Goal: Task Accomplishment & Management: Understand process/instructions

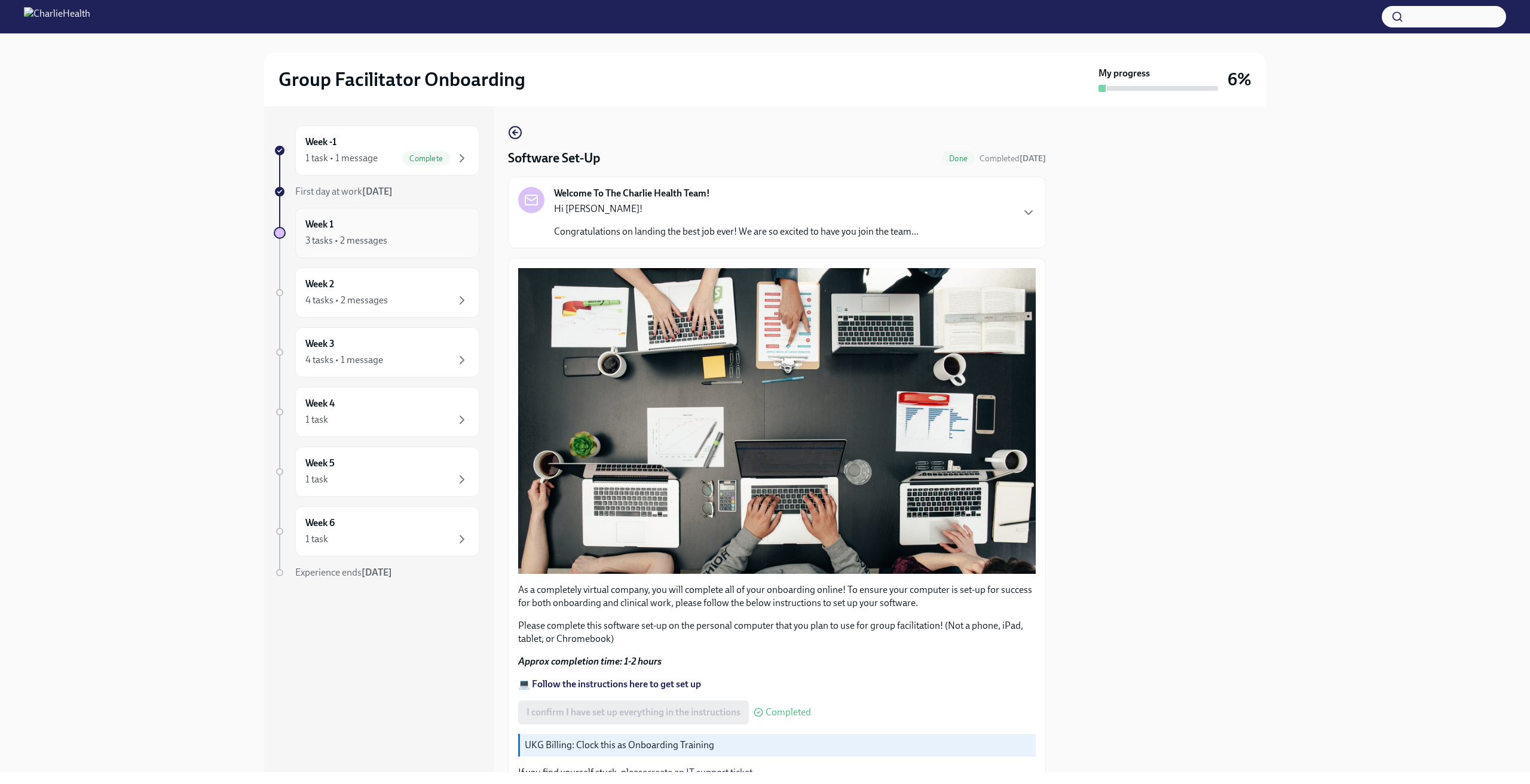
click at [421, 238] on div "3 tasks • 2 messages" at bounding box center [387, 241] width 164 height 15
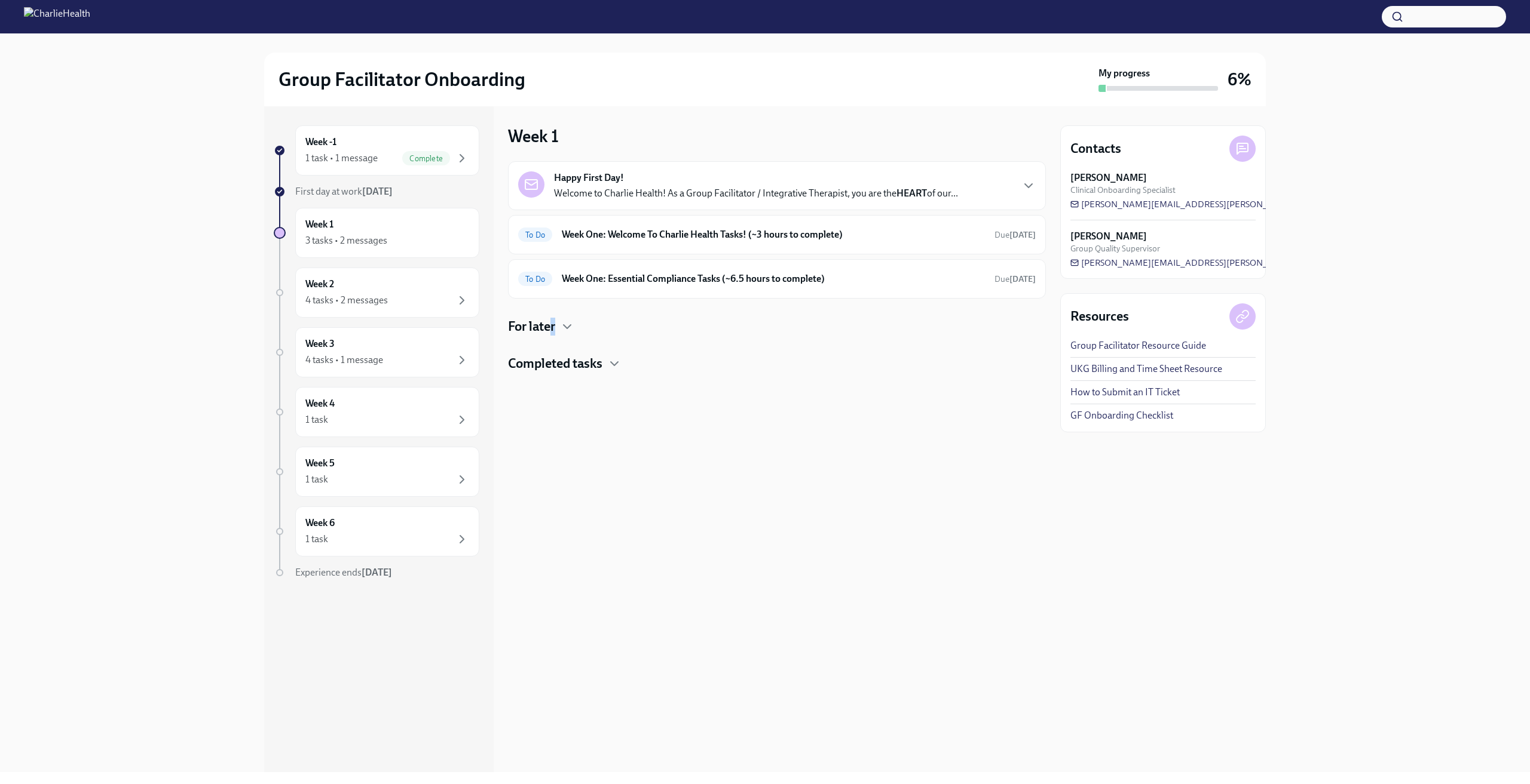
click at [554, 323] on h4 "For later" at bounding box center [532, 327] width 47 height 18
click at [559, 321] on div "For later" at bounding box center [777, 327] width 538 height 18
click at [1034, 181] on icon "button" at bounding box center [1028, 186] width 15 height 15
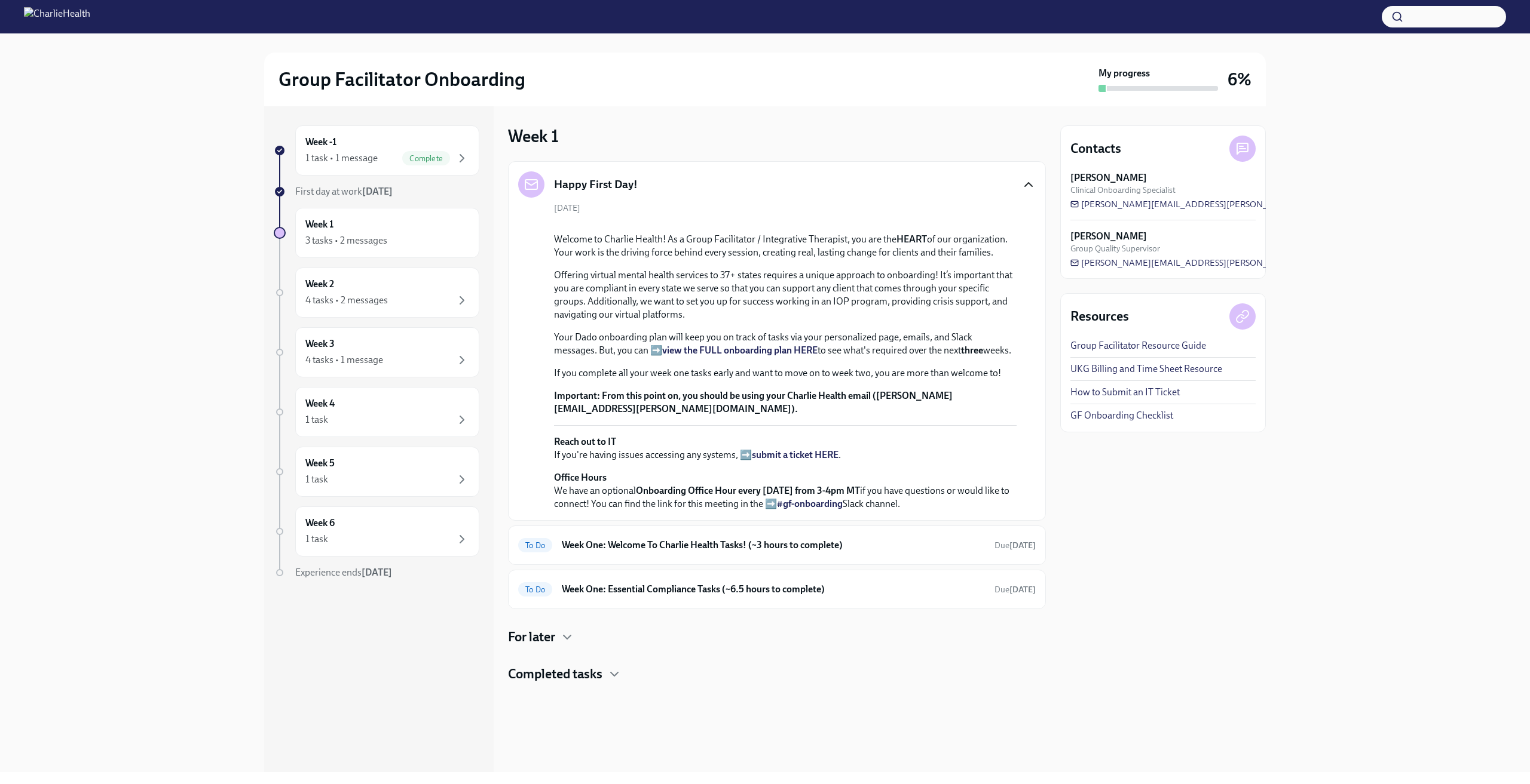
scroll to position [166, 0]
click at [750, 552] on h6 "Week One: Welcome To Charlie Health Tasks! (~3 hours to complete)" at bounding box center [773, 545] width 423 height 13
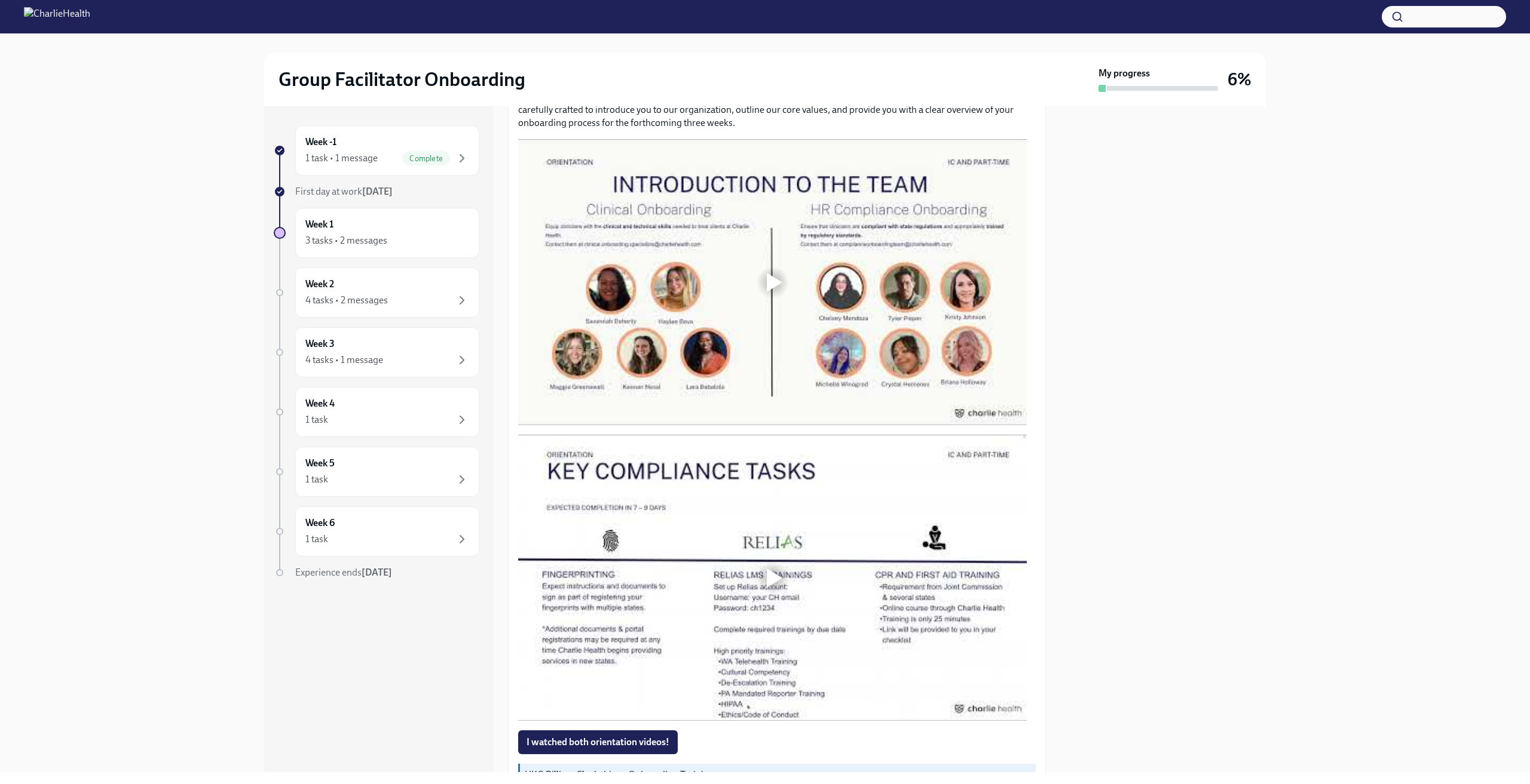
scroll to position [597, 0]
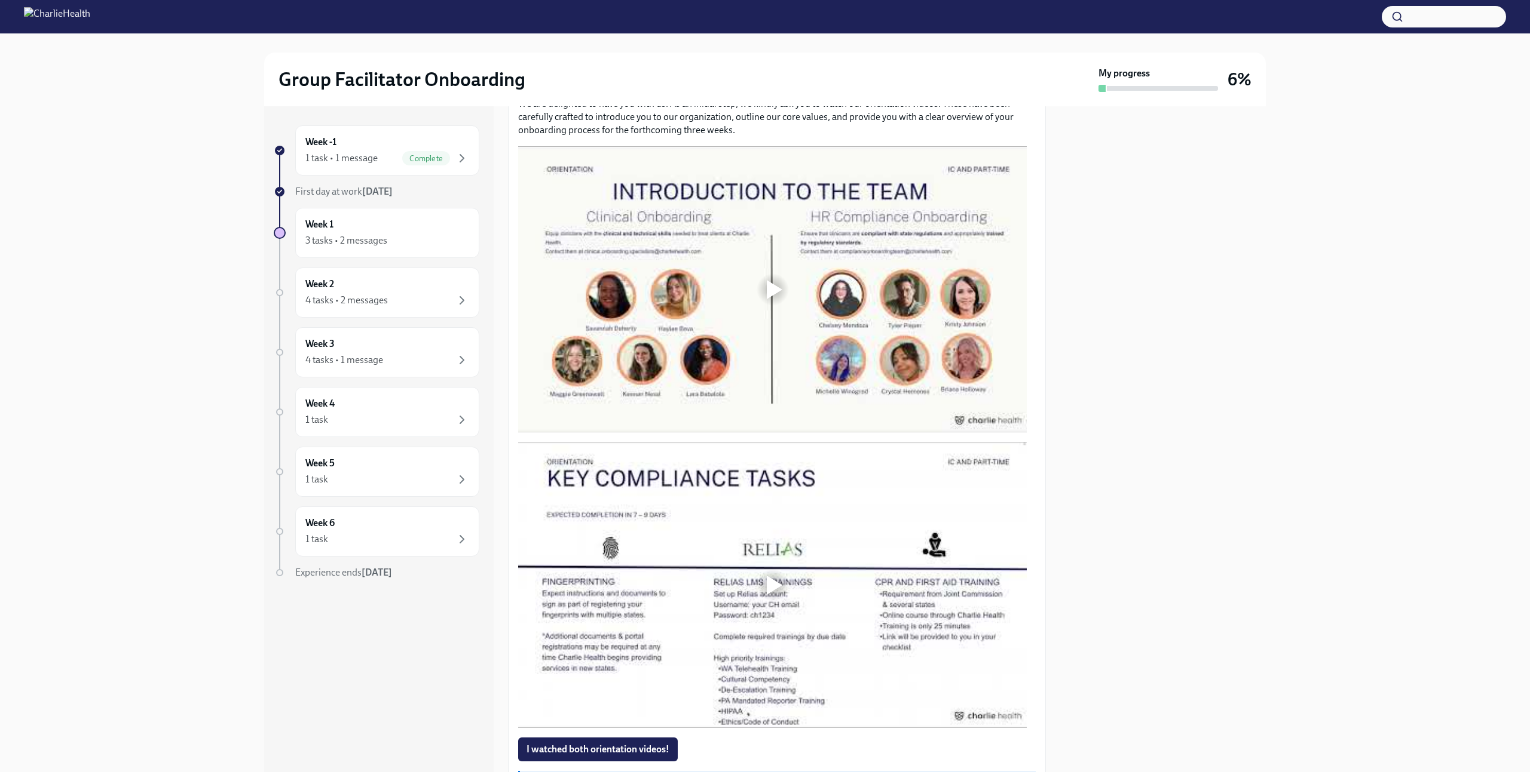
click at [780, 280] on div at bounding box center [774, 290] width 15 height 19
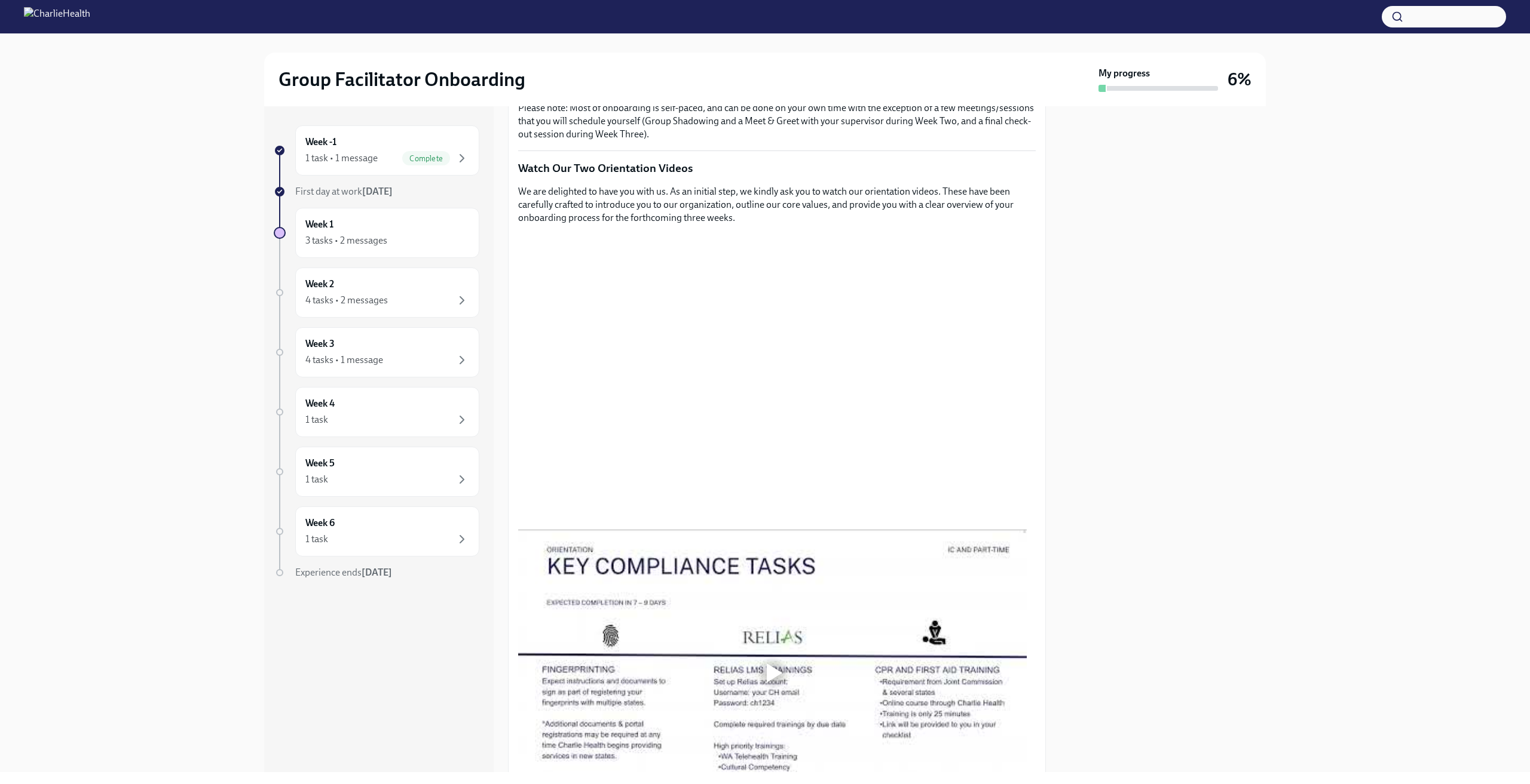
scroll to position [469, 0]
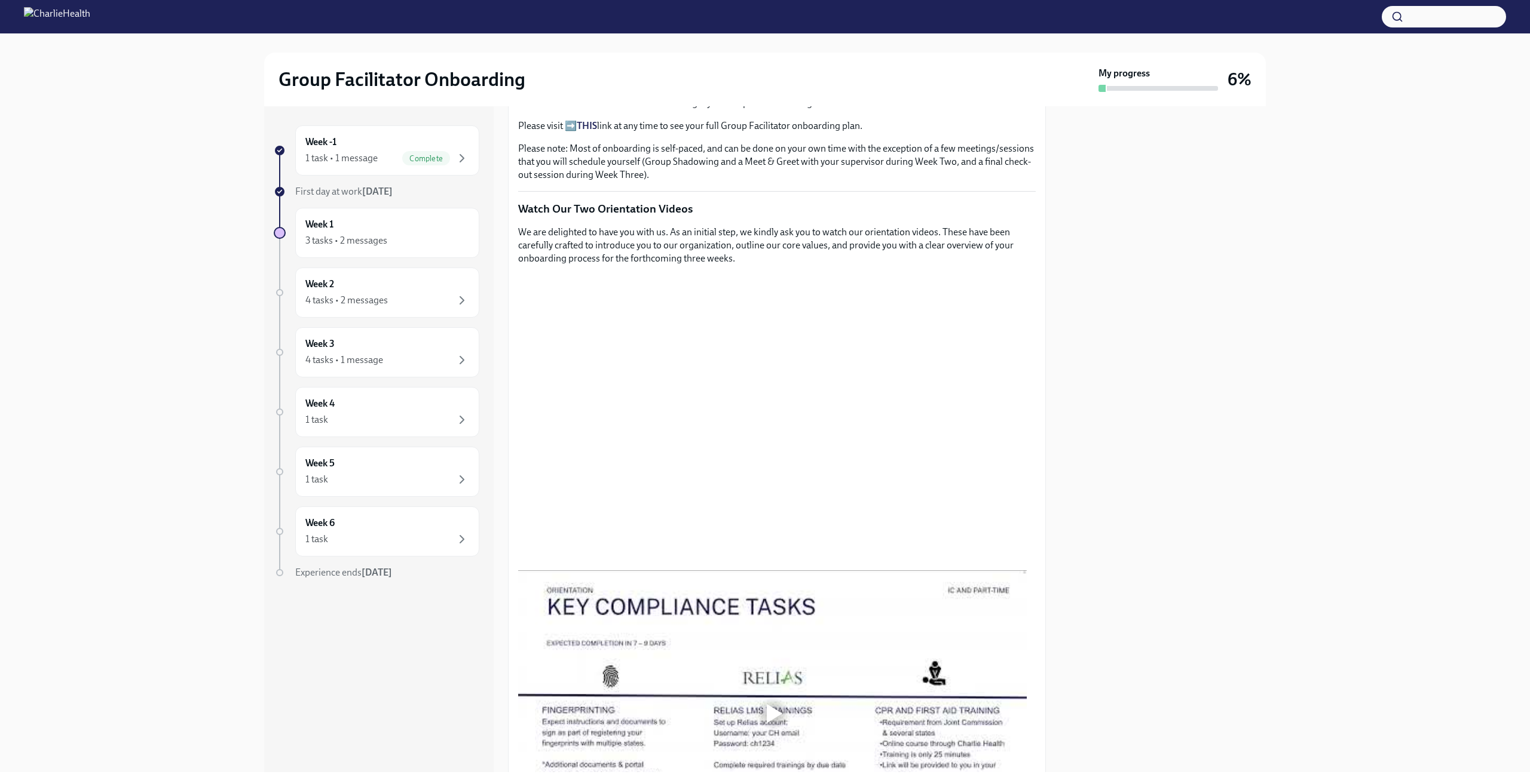
click at [1153, 556] on div at bounding box center [1162, 439] width 205 height 666
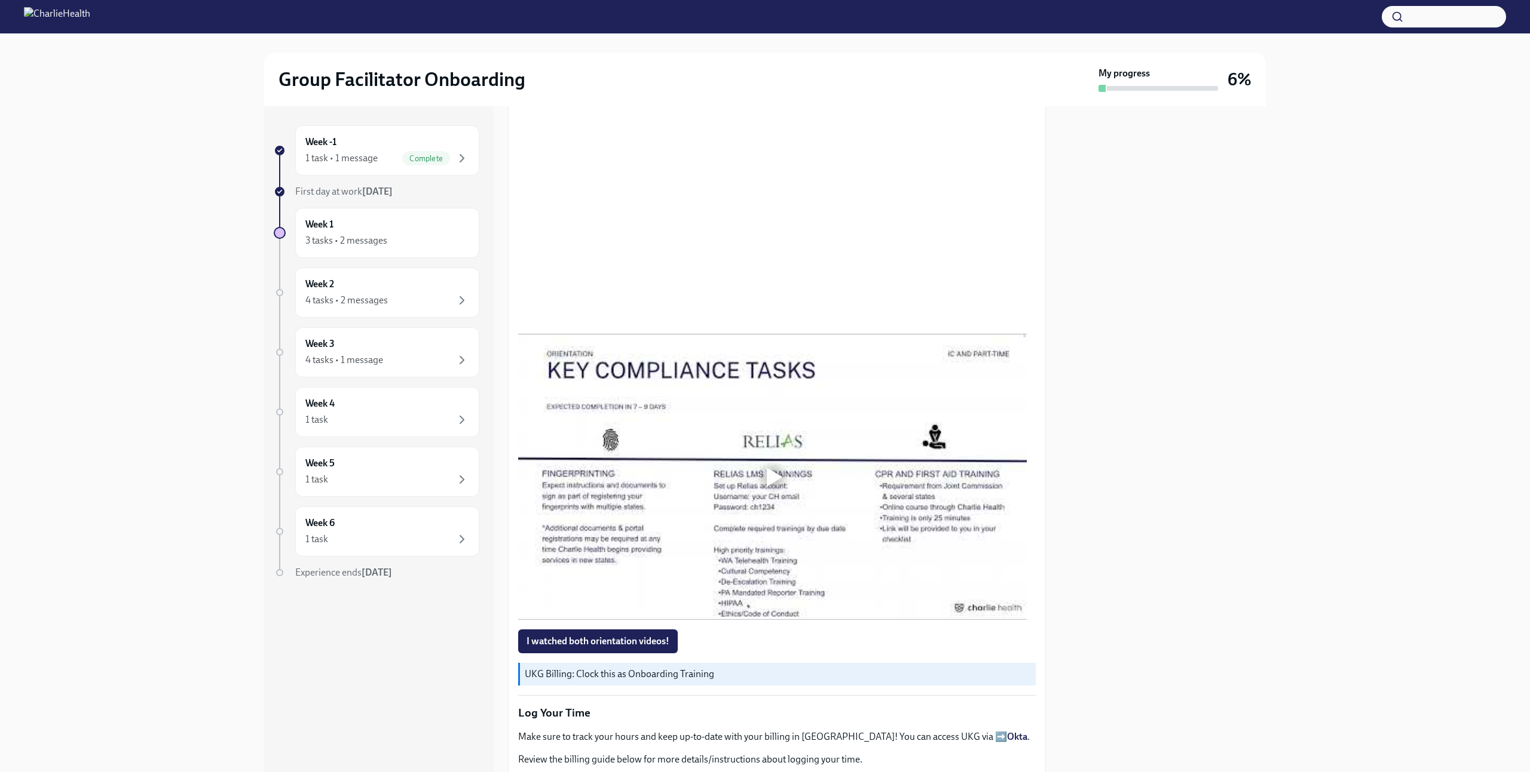
scroll to position [768, 0]
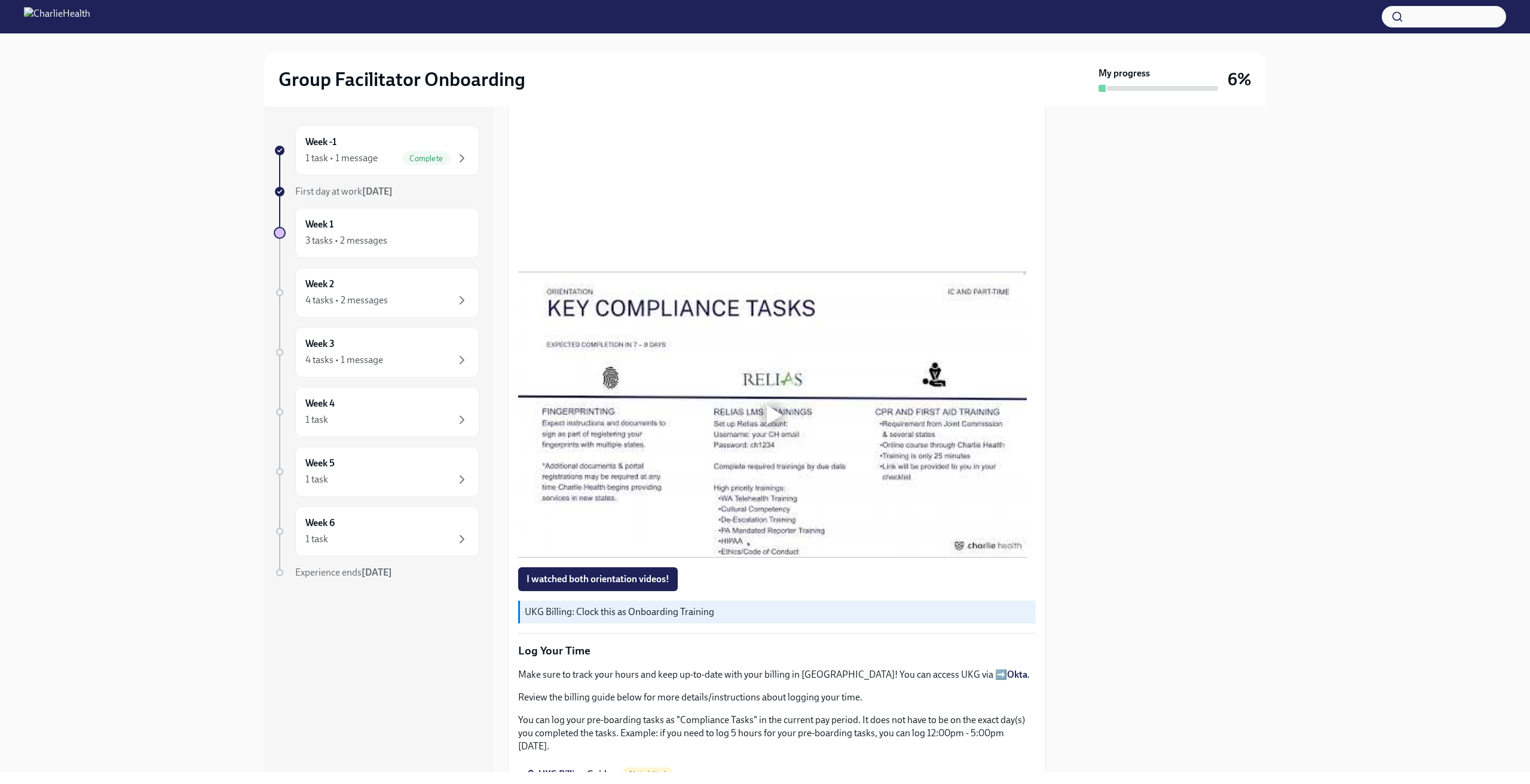
click at [775, 418] on div at bounding box center [774, 415] width 15 height 19
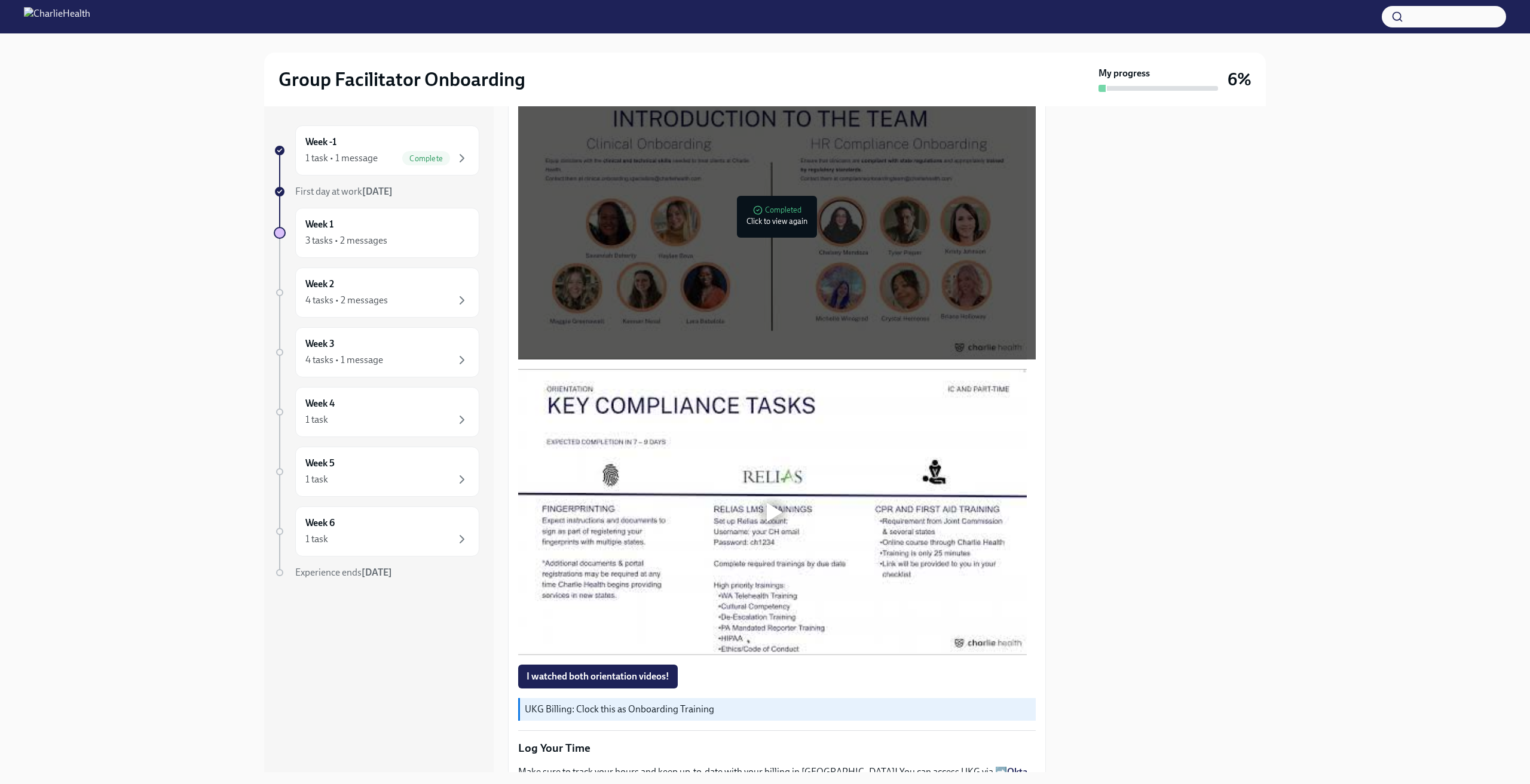
scroll to position [697, 0]
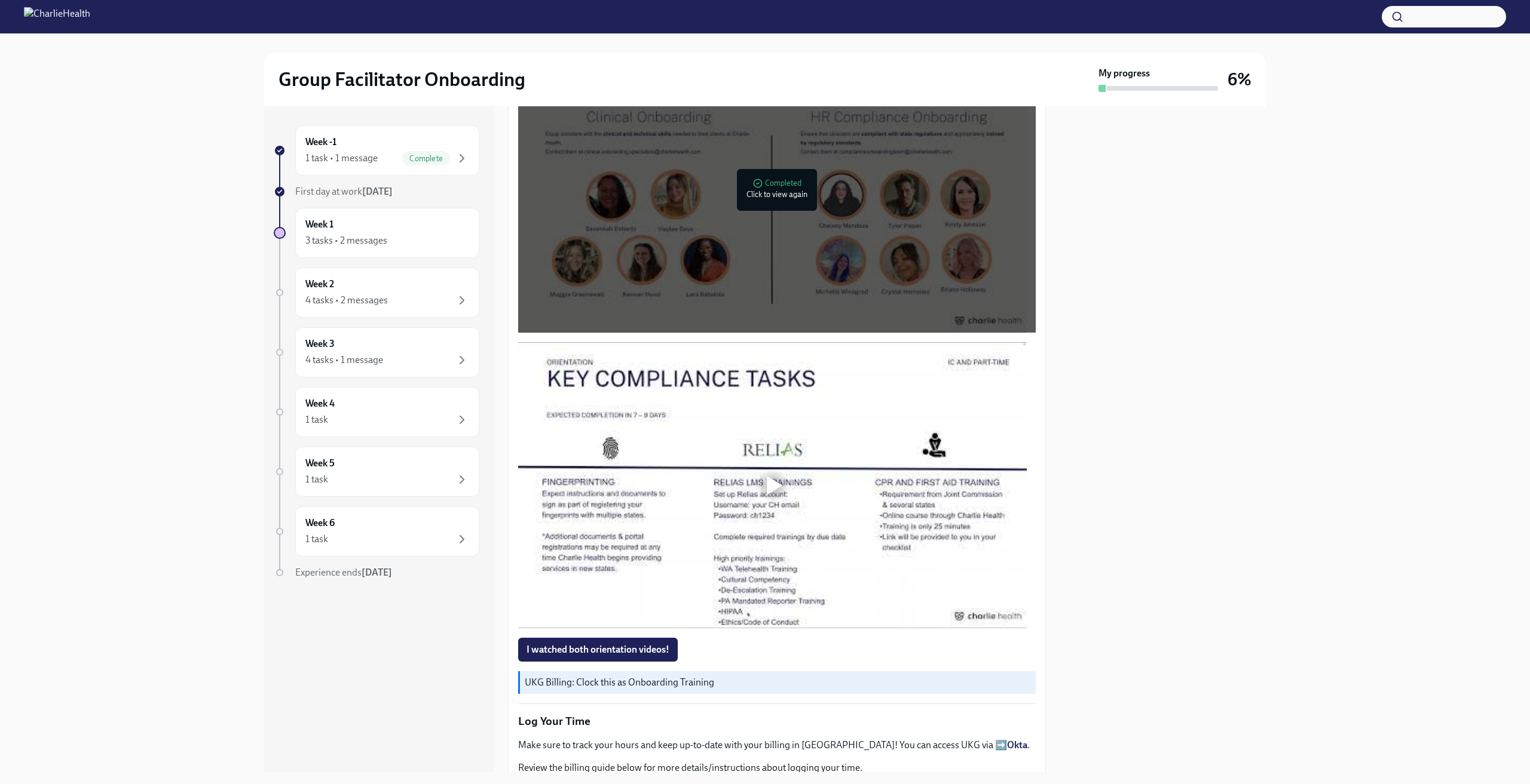
click at [777, 479] on div at bounding box center [774, 486] width 15 height 19
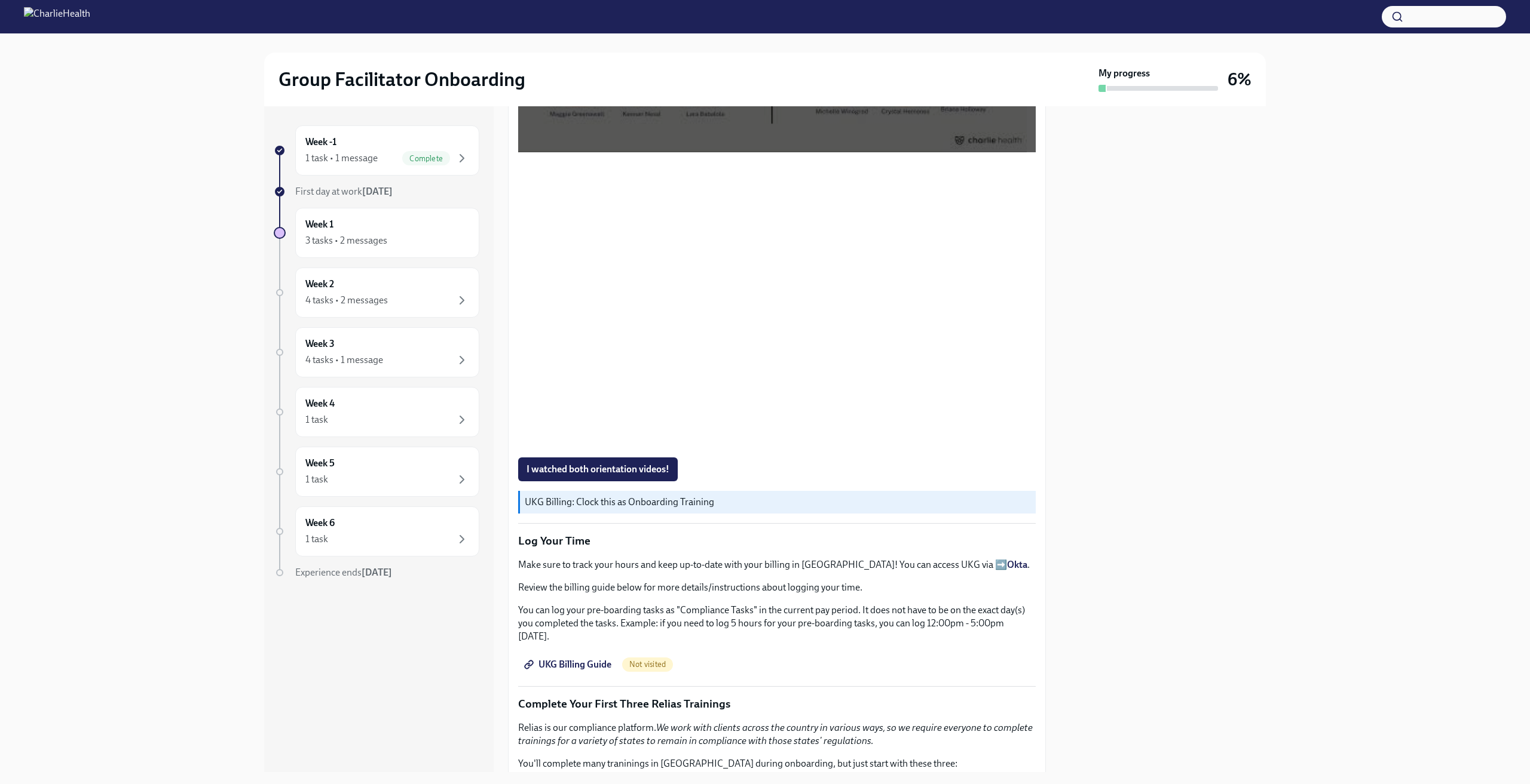
scroll to position [896, 0]
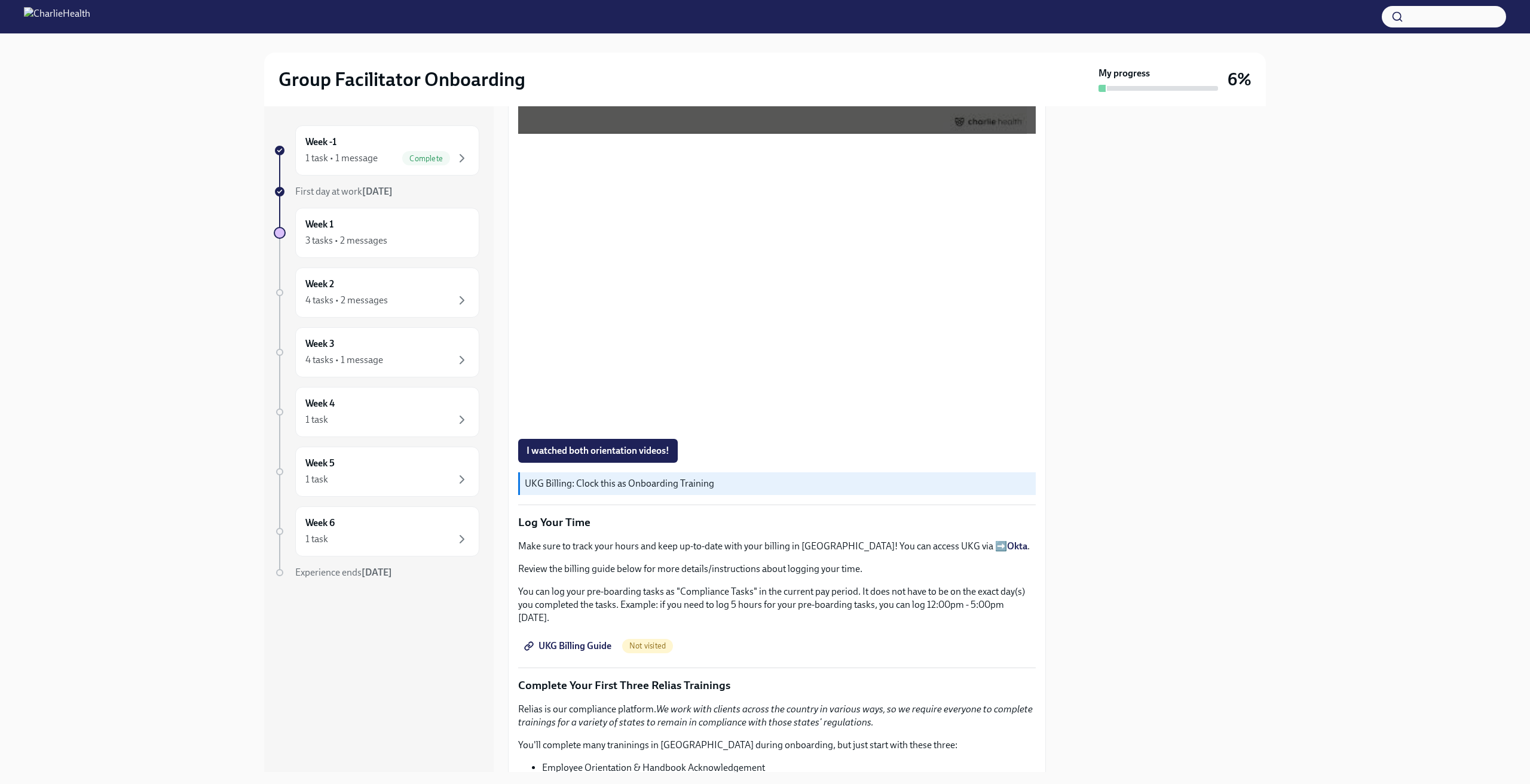
click at [1241, 328] on div at bounding box center [1162, 439] width 205 height 666
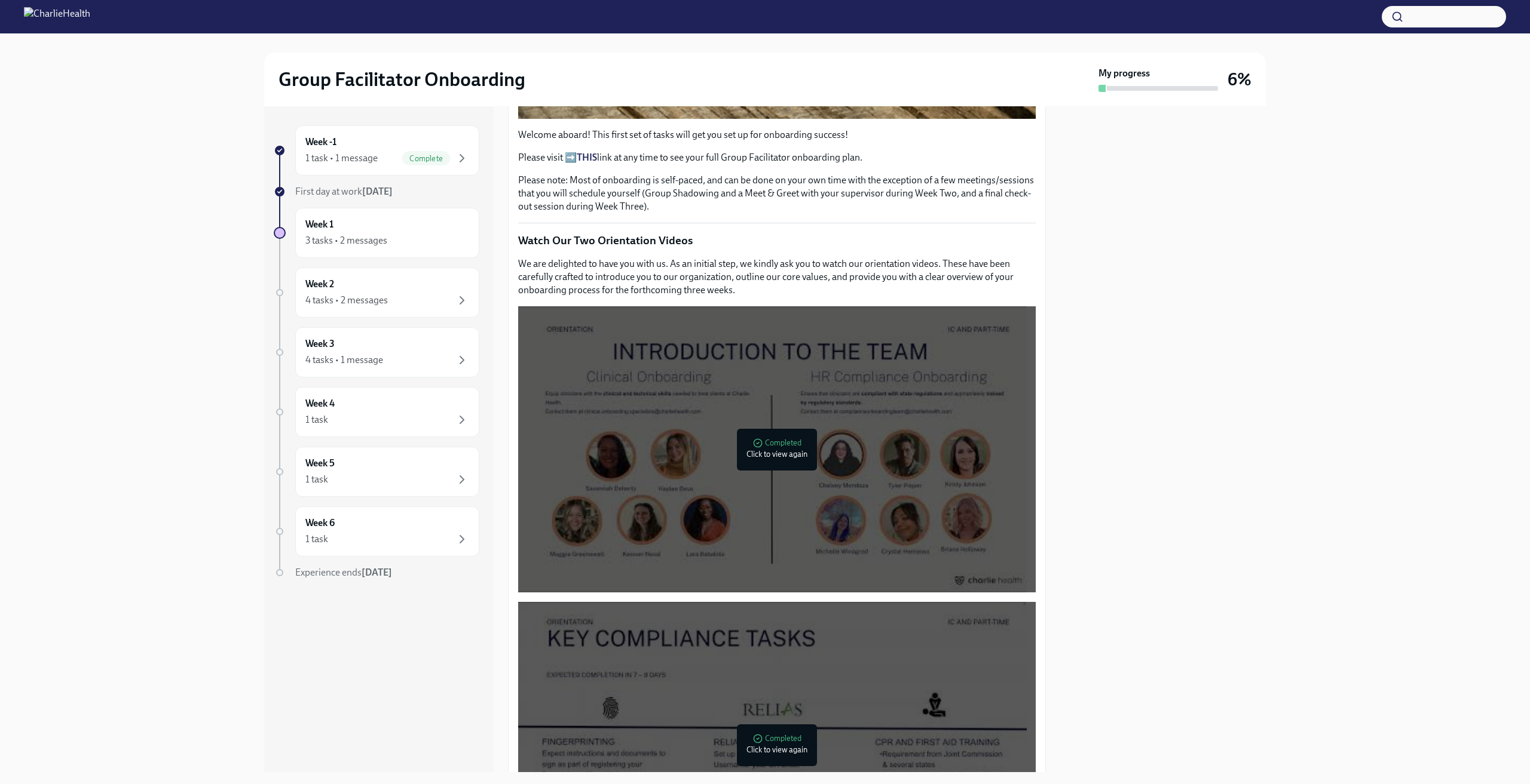
scroll to position [597, 0]
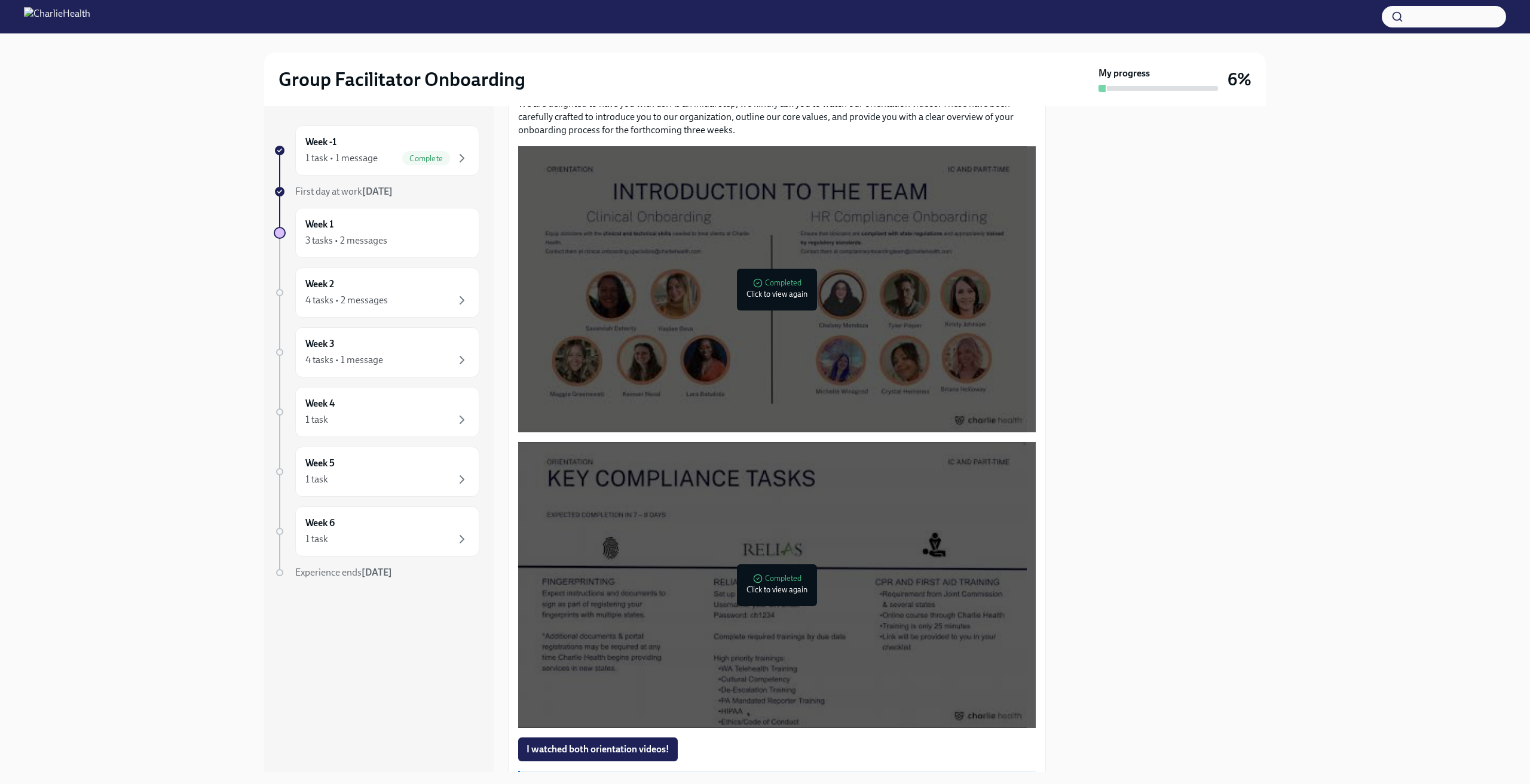
click at [807, 346] on div at bounding box center [772, 289] width 509 height 286
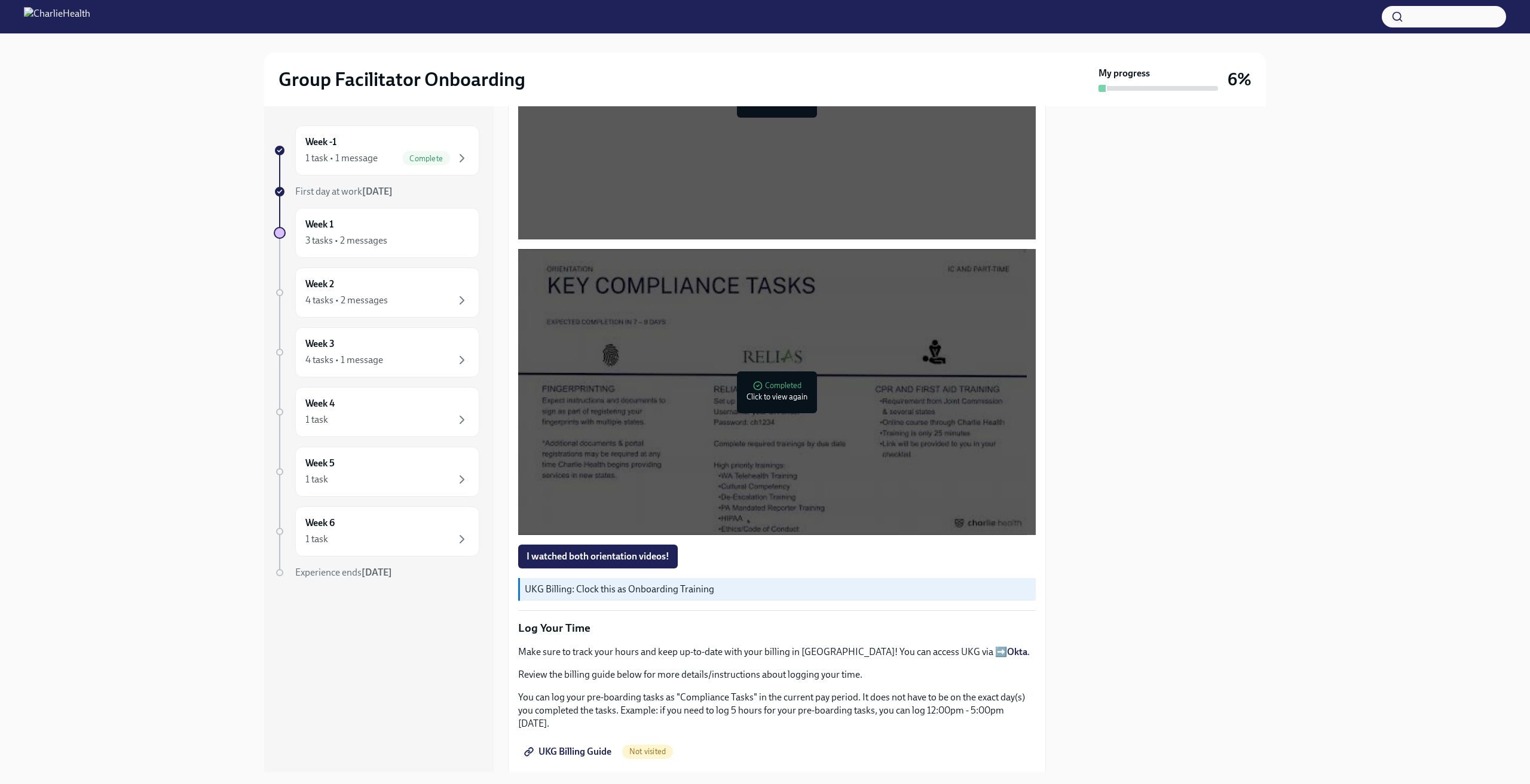
scroll to position [796, 0]
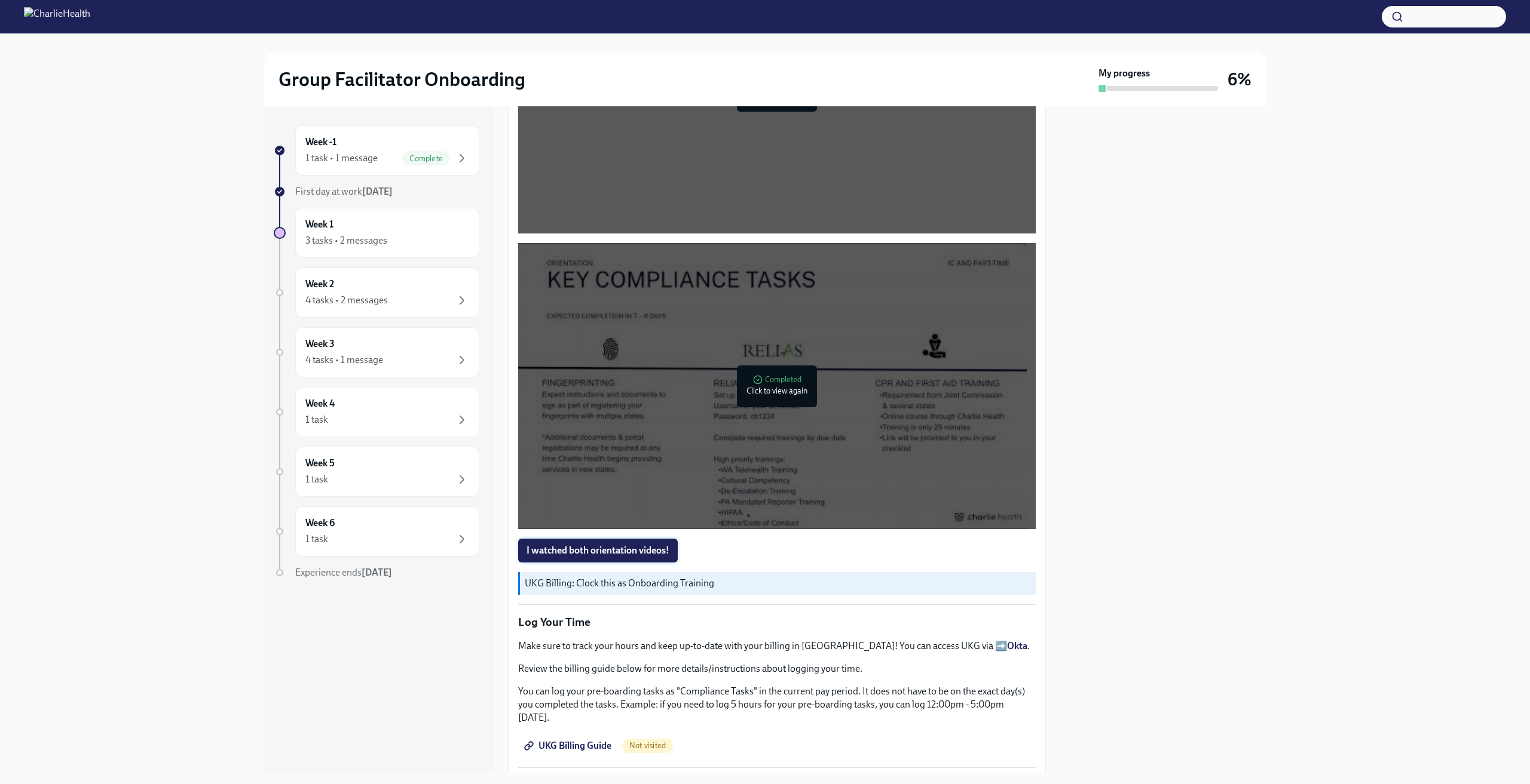
click at [633, 547] on span "I watched both orientation videos!" at bounding box center [598, 551] width 143 height 12
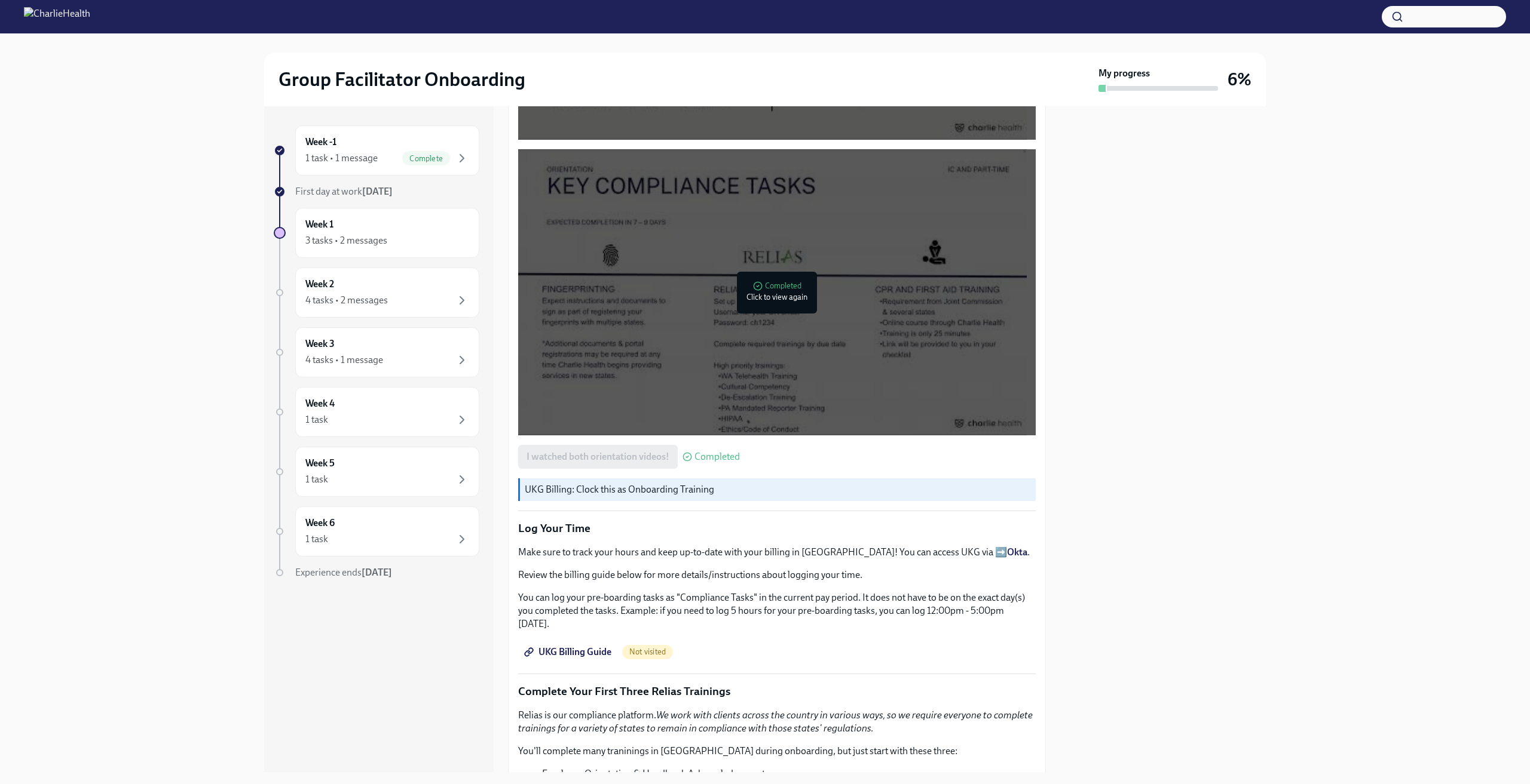
scroll to position [896, 0]
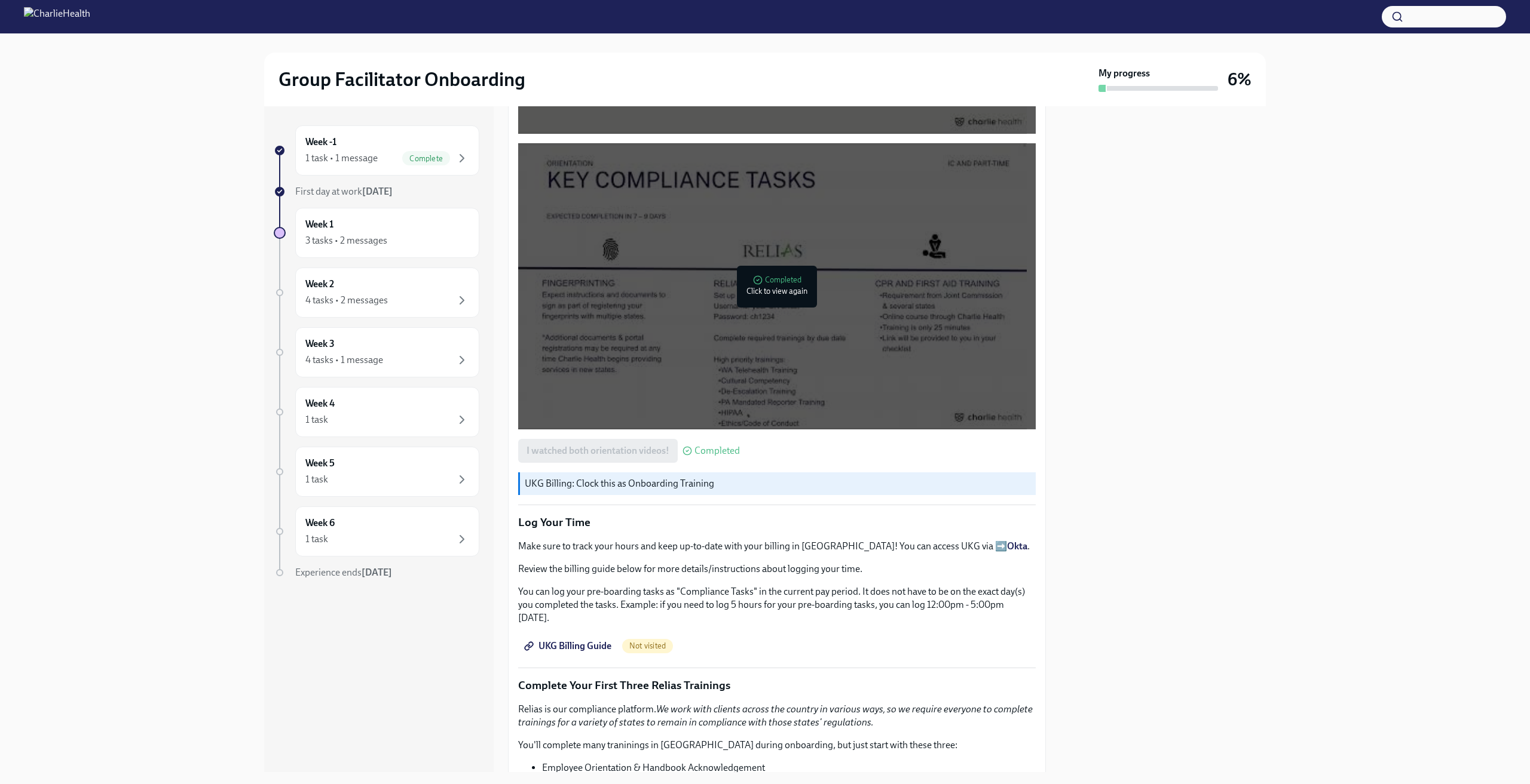
click at [600, 640] on span "UKG Billing Guide" at bounding box center [569, 646] width 85 height 12
